Goal: Information Seeking & Learning: Learn about a topic

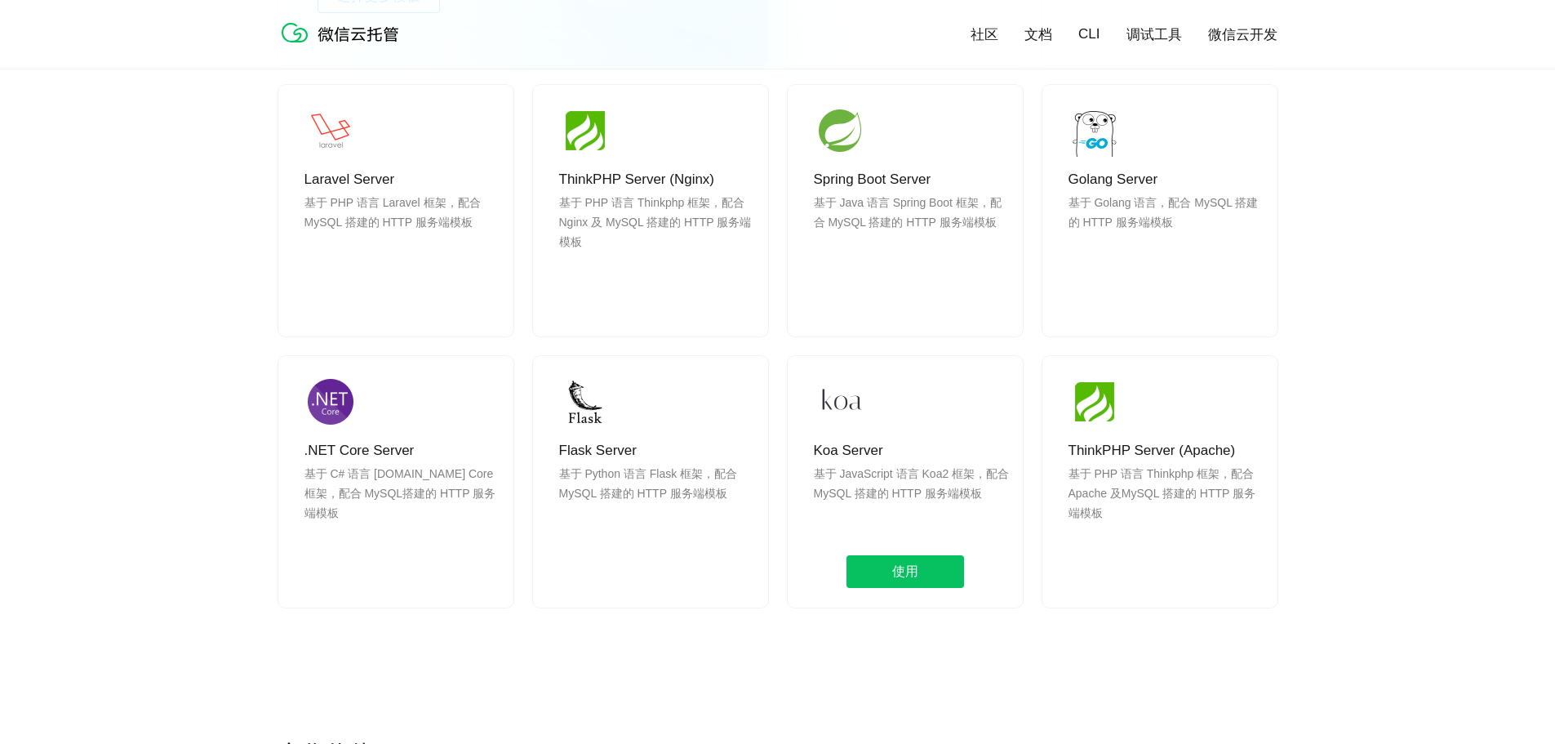
scroll to position [1632, 0]
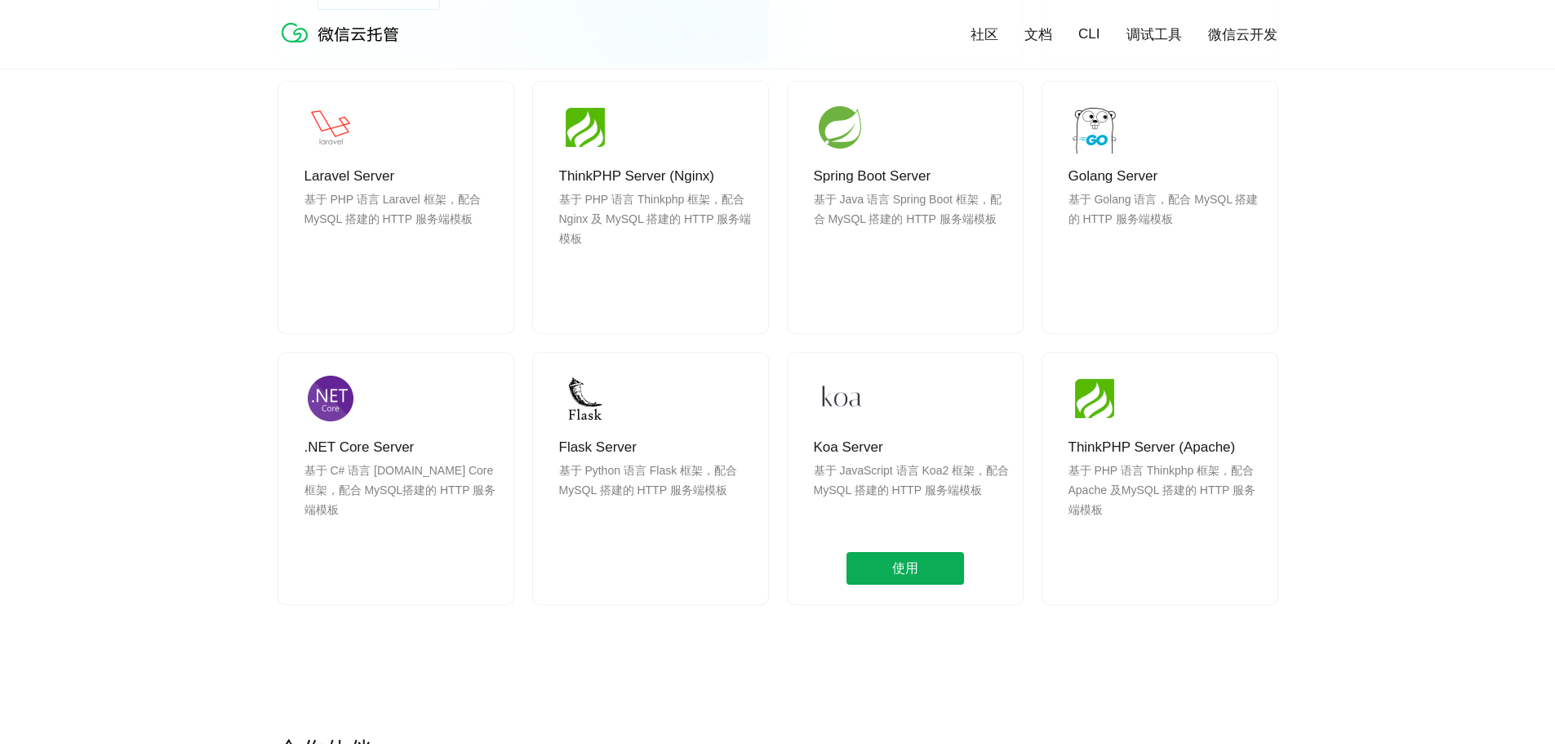
click at [886, 564] on span "使用" at bounding box center [905, 568] width 118 height 33
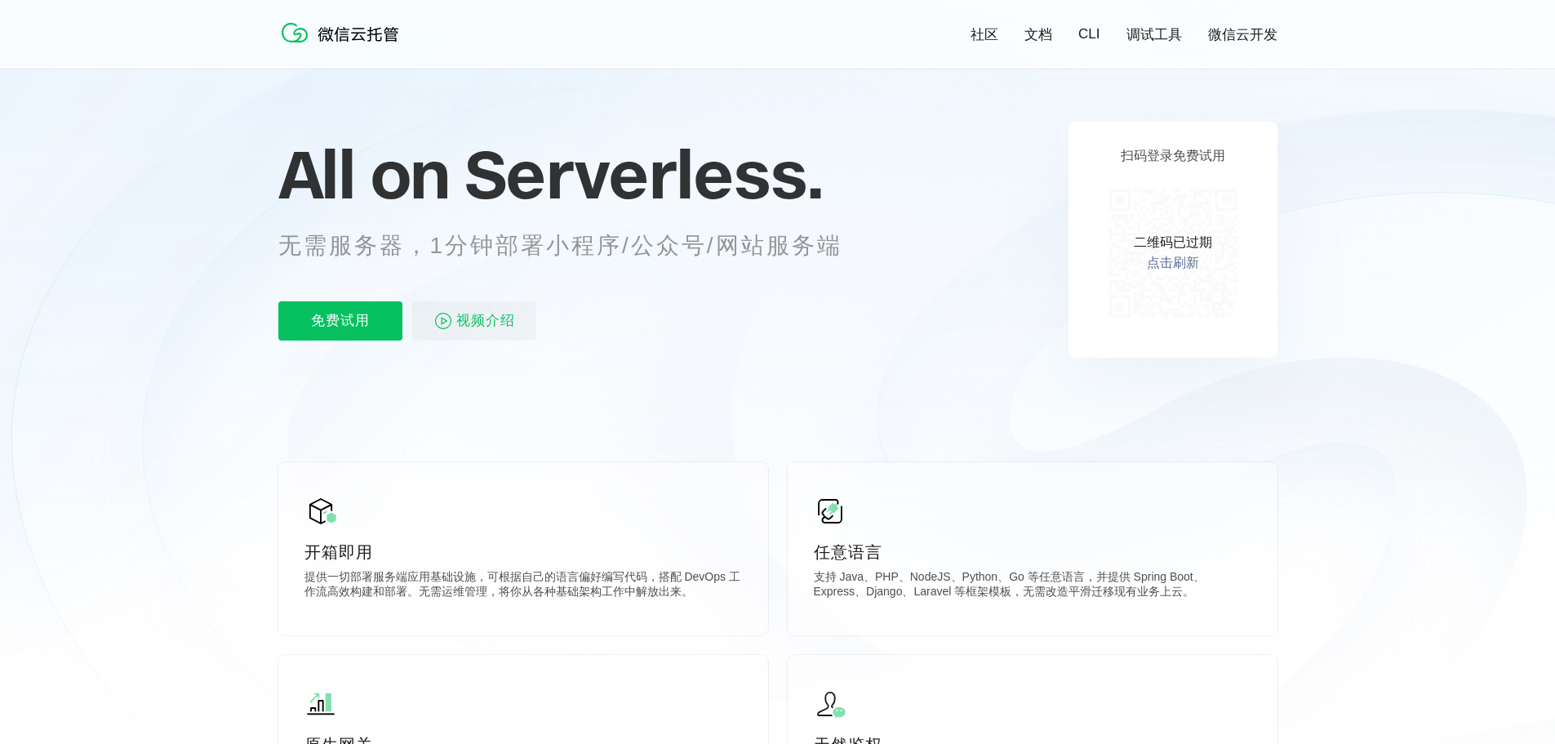
scroll to position [0, 0]
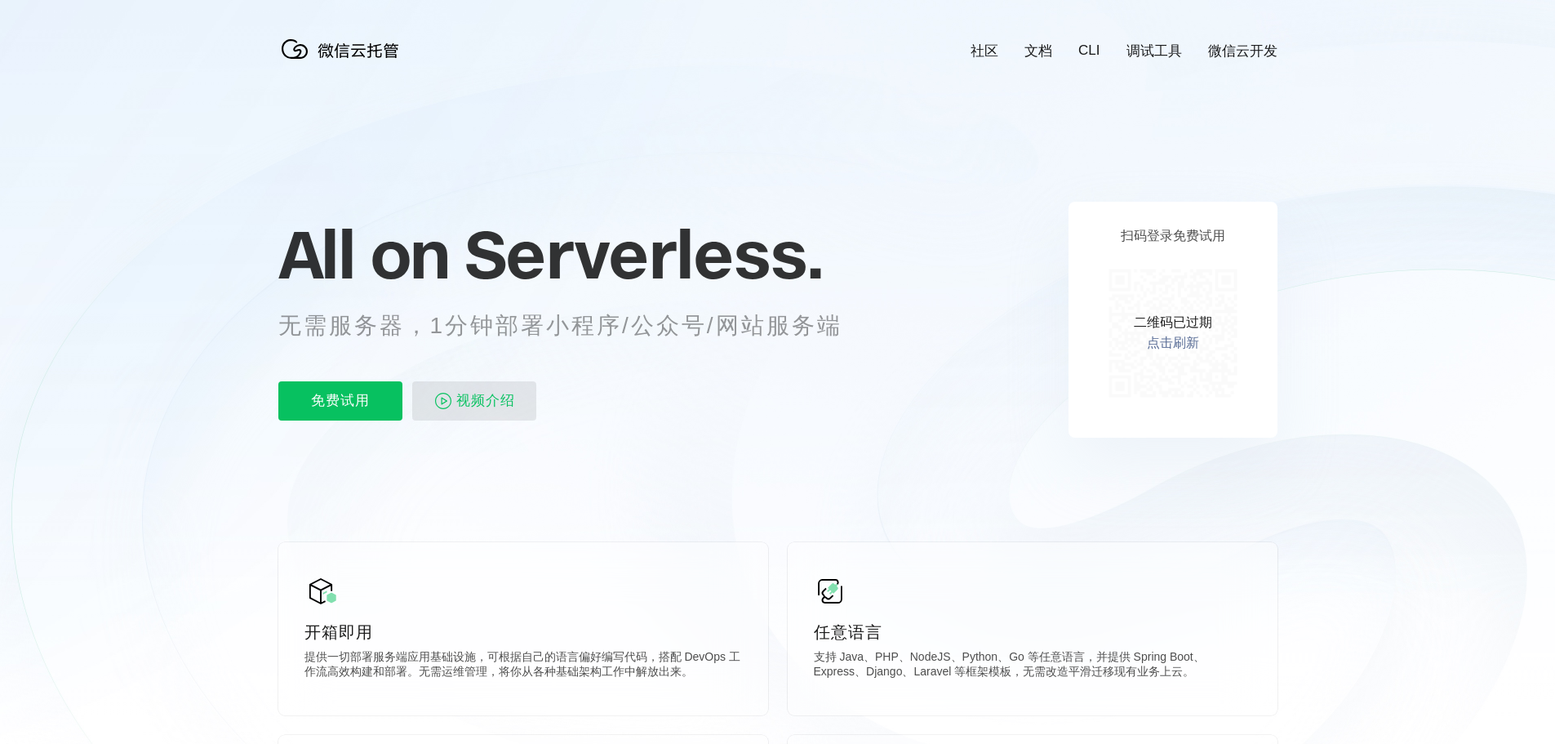
click at [475, 390] on span "视频介绍" at bounding box center [485, 400] width 59 height 39
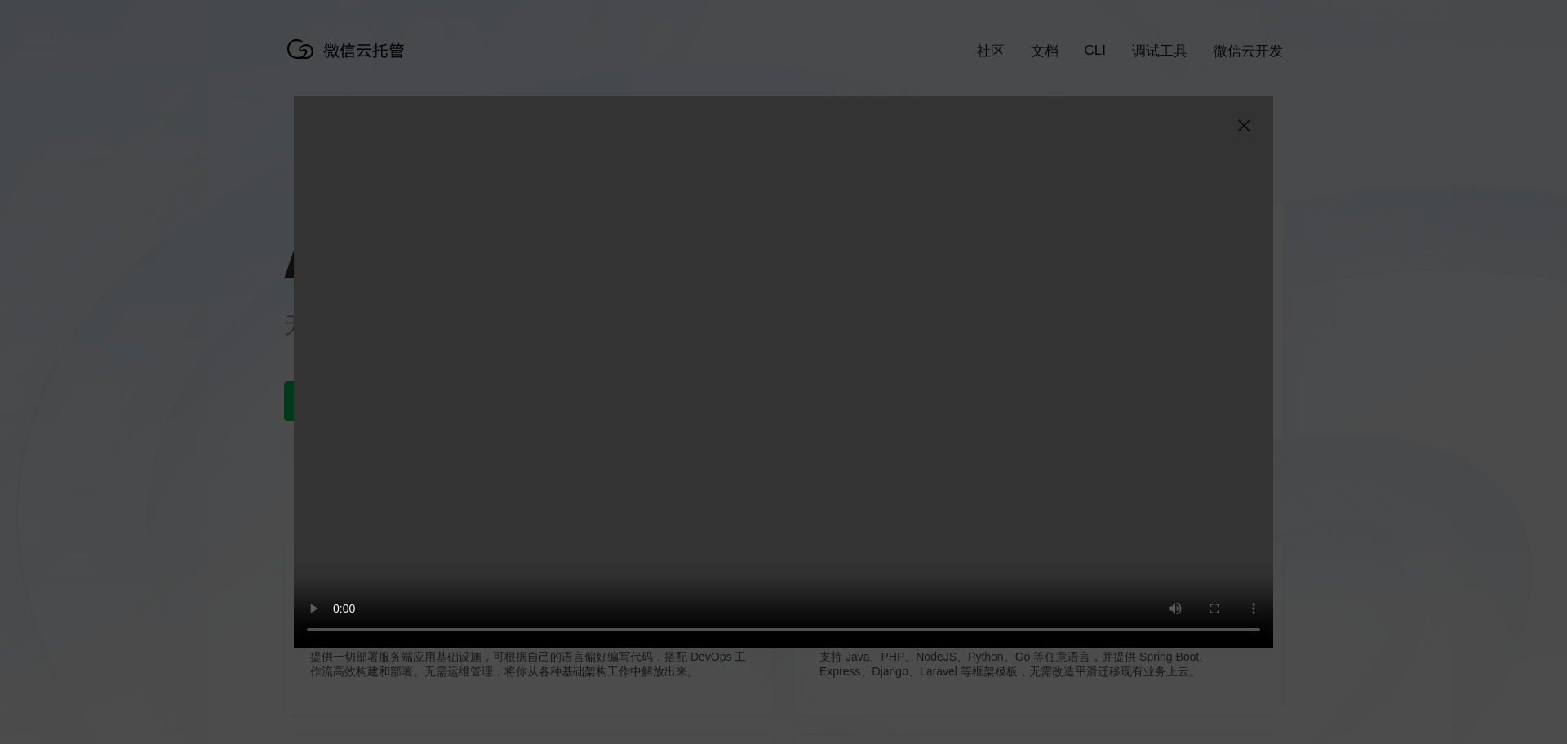
click at [1241, 126] on img at bounding box center [1244, 126] width 20 height 20
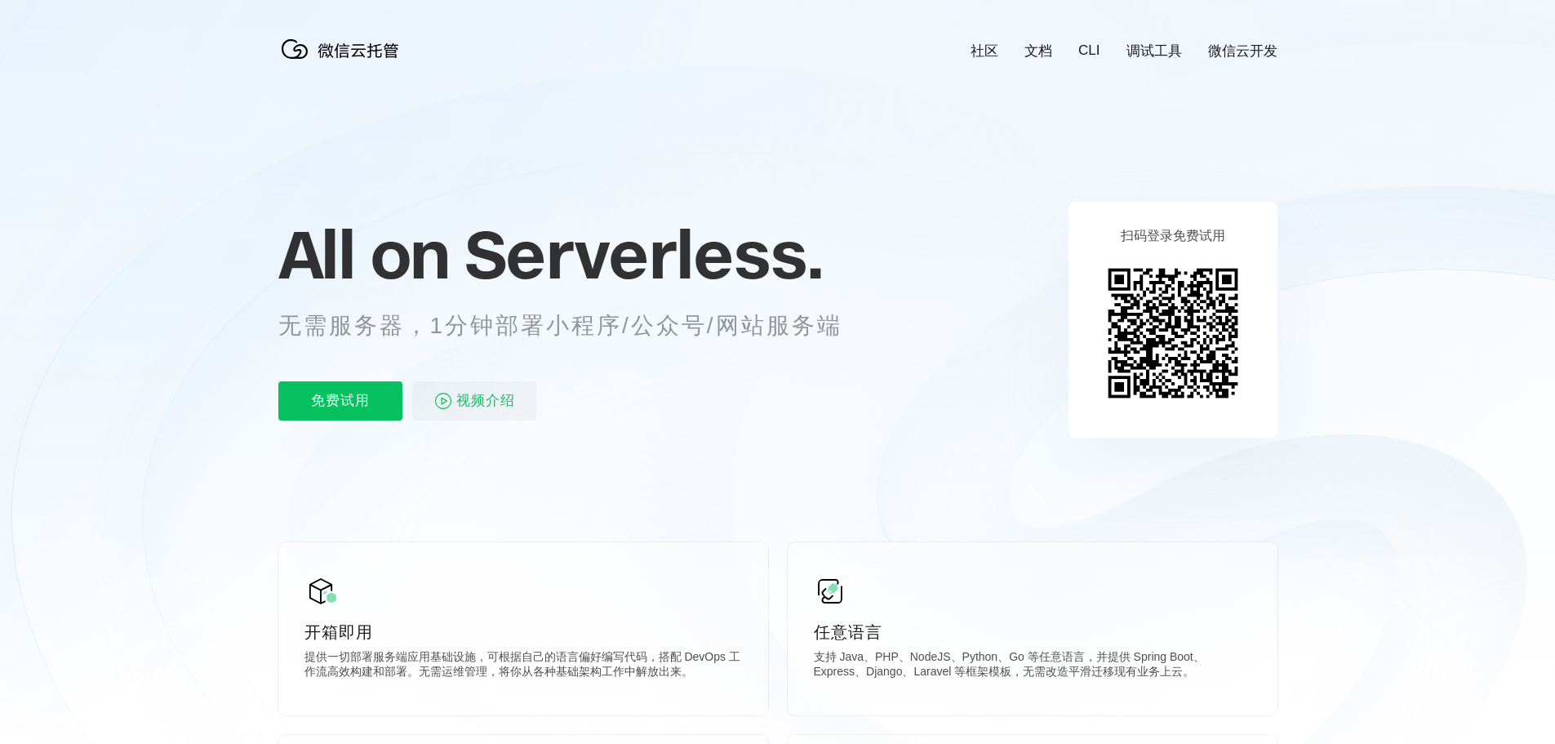
scroll to position [0, 2903]
click at [1044, 53] on link "文档" at bounding box center [1038, 51] width 28 height 19
